Goal: Find specific page/section: Find specific page/section

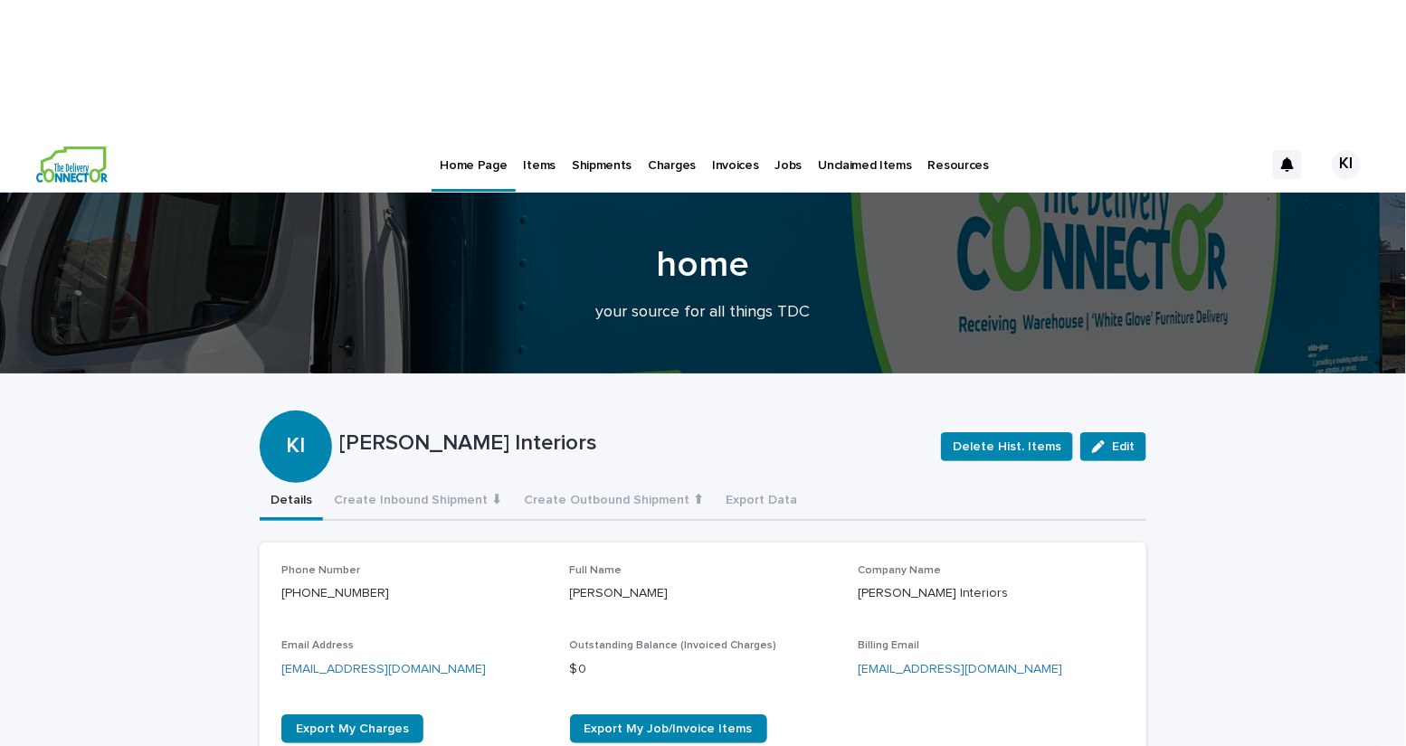
click at [545, 136] on p "Items" at bounding box center [540, 155] width 32 height 38
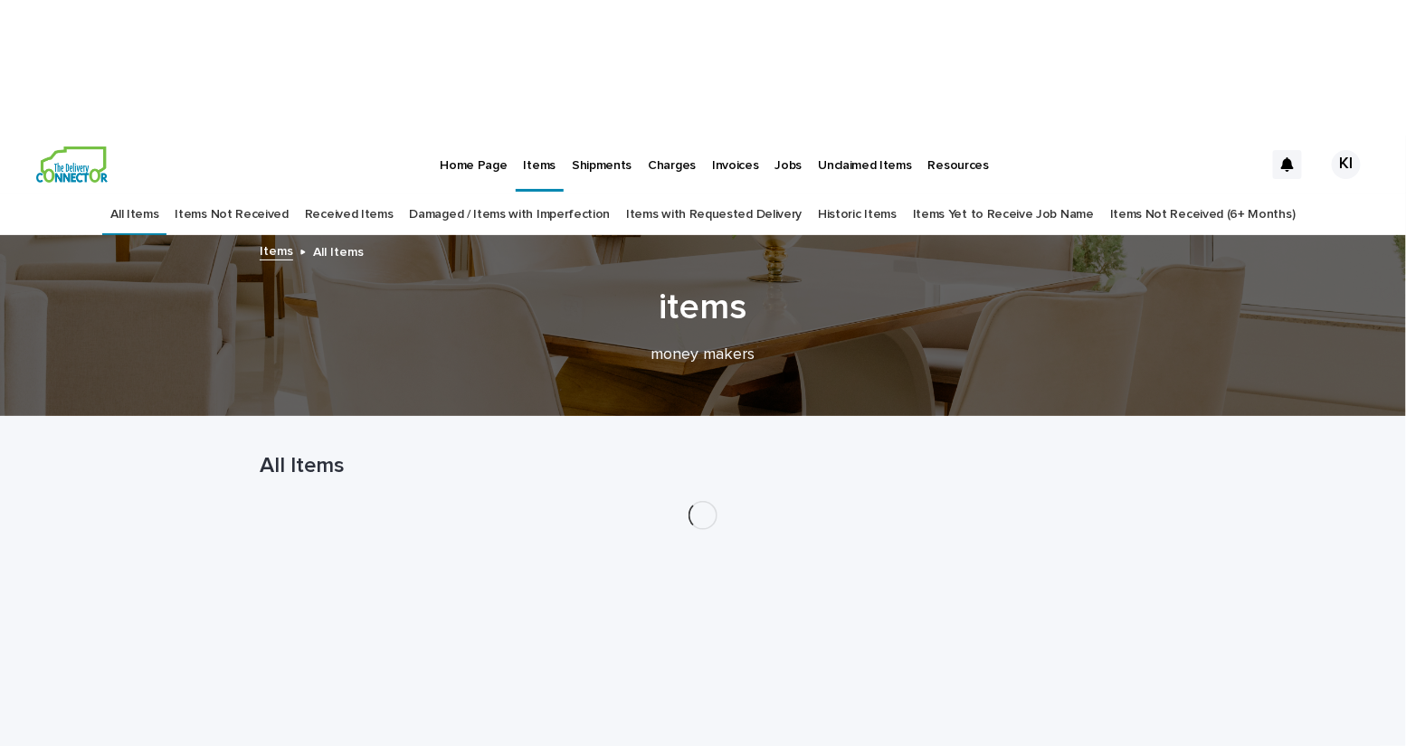
click at [508, 194] on link "Damaged / Items with Imperfection" at bounding box center [510, 215] width 201 height 43
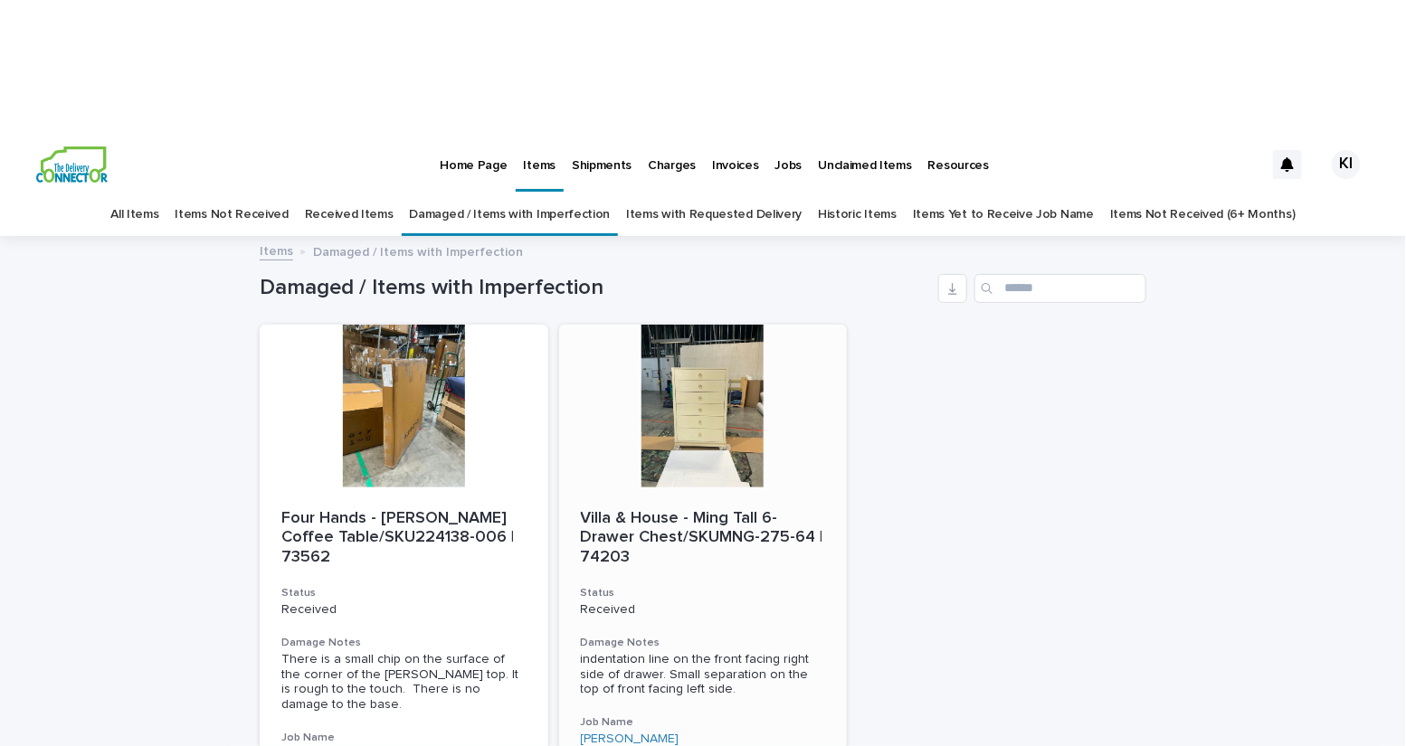
click at [749, 586] on h3 "Status" at bounding box center [703, 593] width 245 height 14
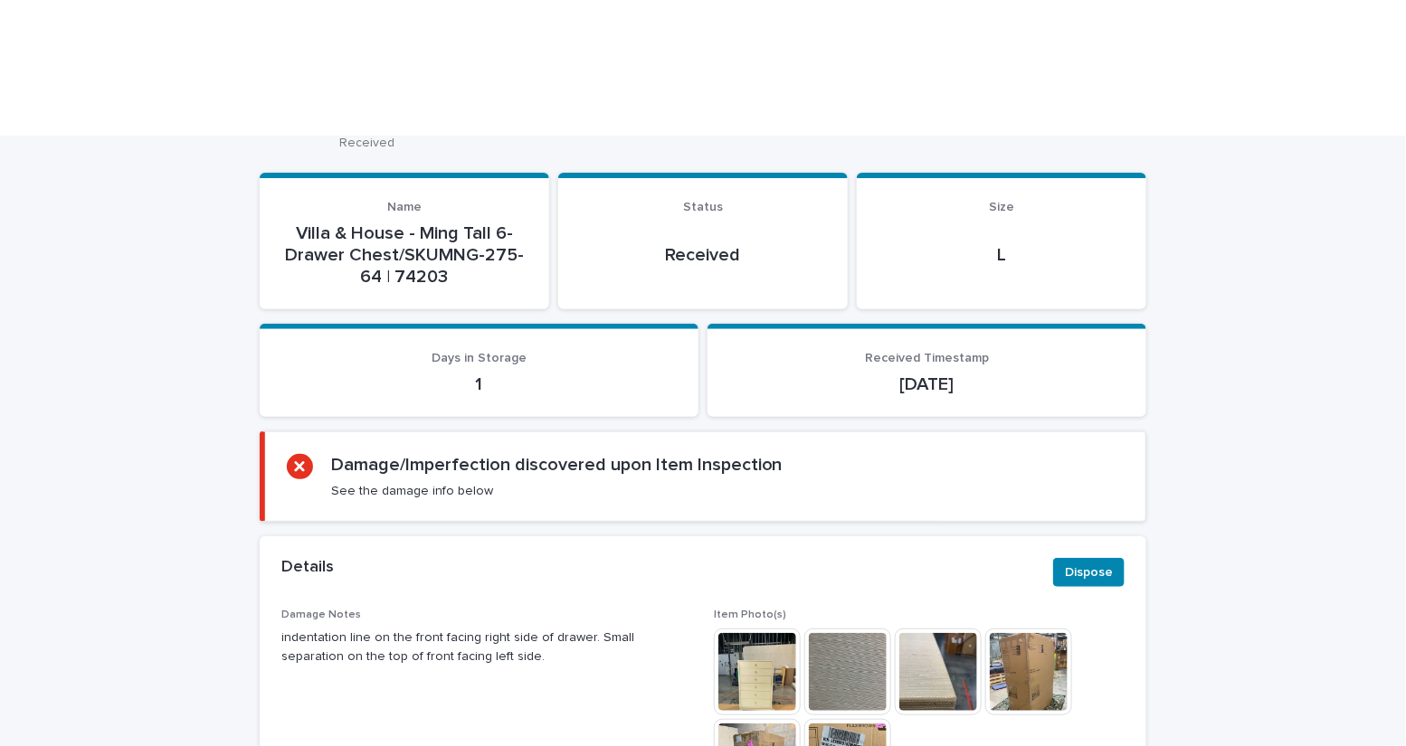
scroll to position [261, 0]
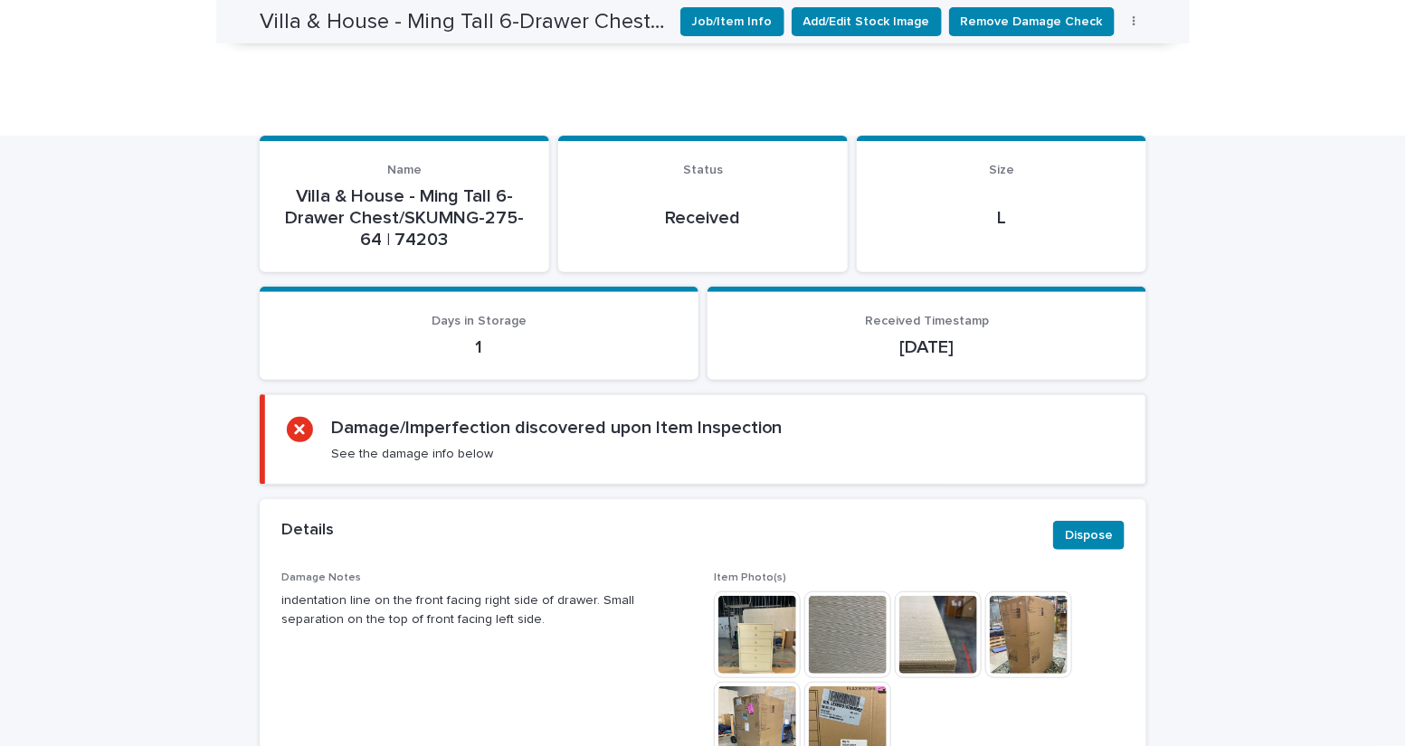
drag, startPoint x: 471, startPoint y: 454, endPoint x: 272, endPoint y: 432, distance: 200.3
click at [272, 572] on div "Damage Notes indentation line on the front facing right side of drawer. Small s…" at bounding box center [703, 728] width 887 height 313
copy p "indentation line on the front facing right side of drawer. Small separation on …"
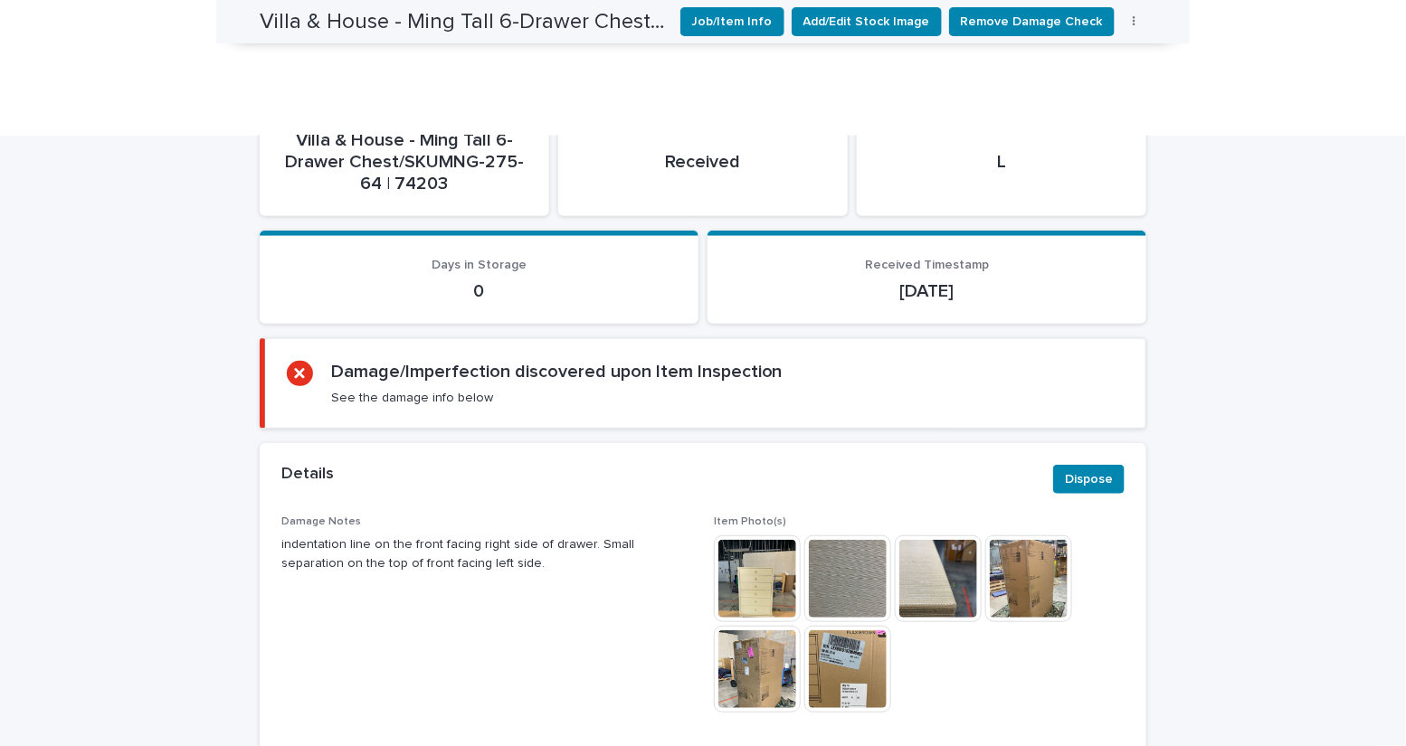
scroll to position [319, 0]
